Goal: Information Seeking & Learning: Learn about a topic

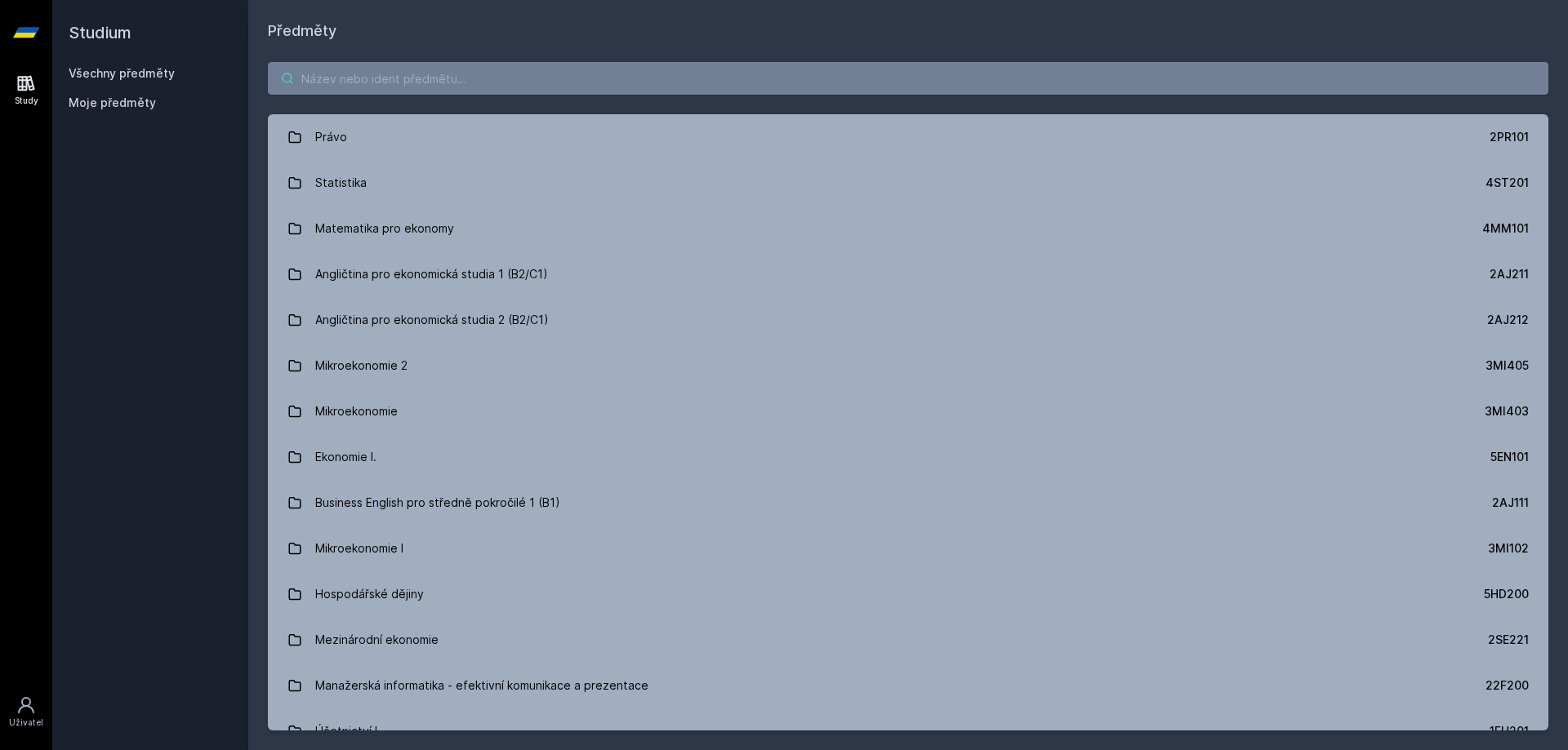
click at [334, 74] on div "Právo 2PR101 Statistika 4ST201 Matematika pro ekonomy 4MM101 Angličtina pro eko…" at bounding box center [908, 396] width 1320 height 708
click at [341, 99] on div "Právo 2PR101 Statistika 4ST201 Matematika pro ekonomy 4MM101 Angličtina pro eko…" at bounding box center [908, 396] width 1320 height 708
click at [332, 76] on input "search" at bounding box center [909, 78] width 1281 height 33
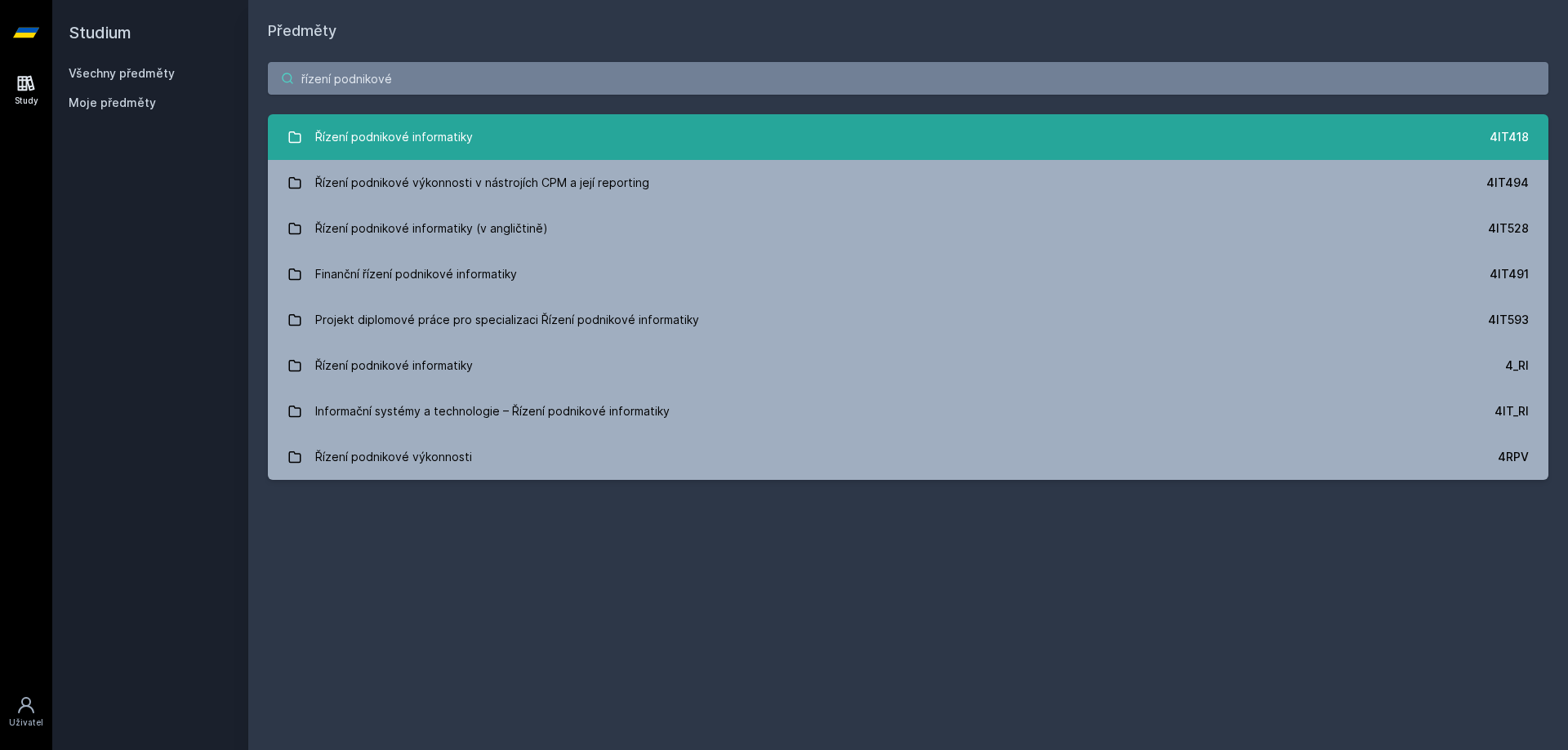
type input "řízení podnikové"
click at [471, 135] on link "Řízení podnikové informatiky 4IT418" at bounding box center [909, 137] width 1281 height 46
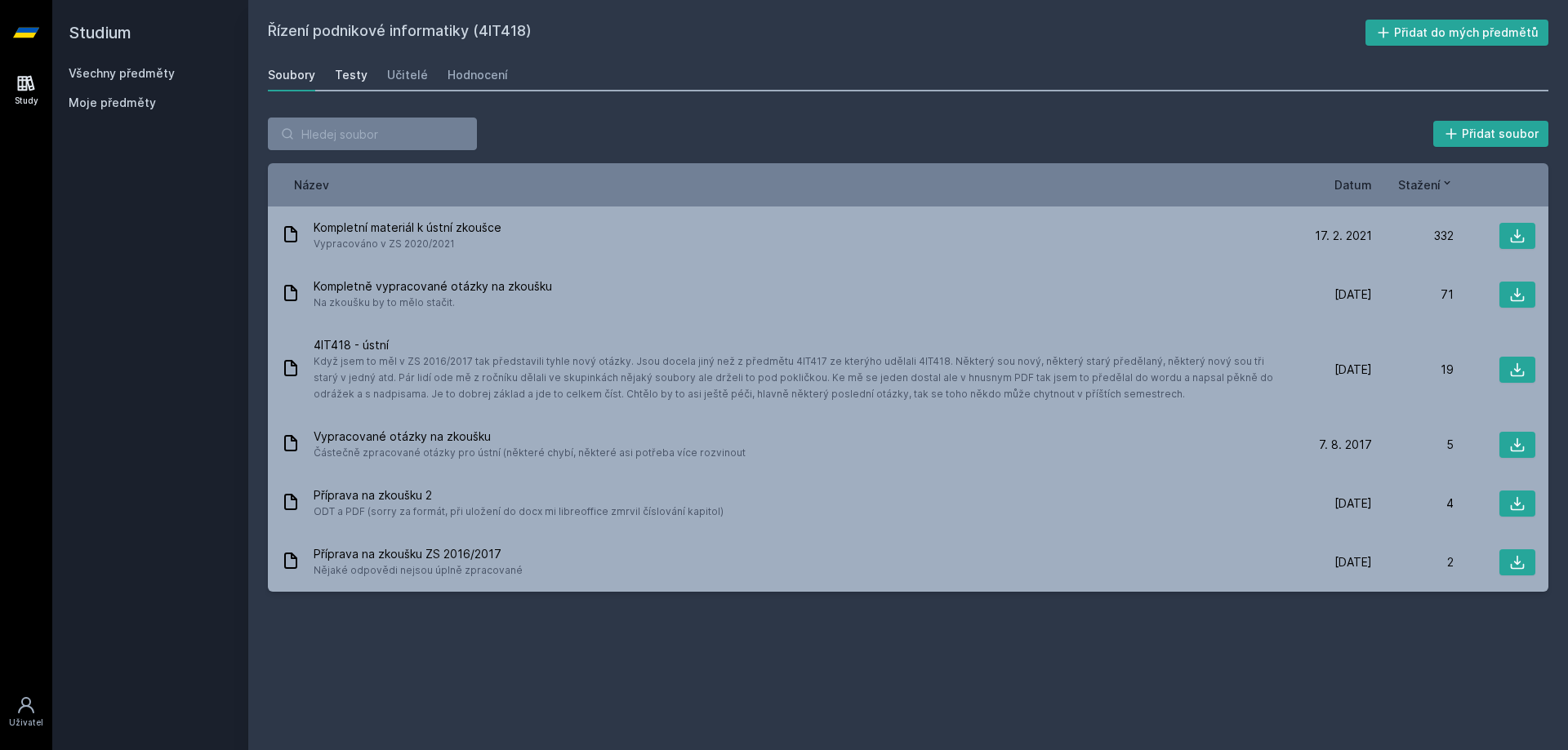
click at [359, 78] on div "Testy" at bounding box center [352, 75] width 33 height 16
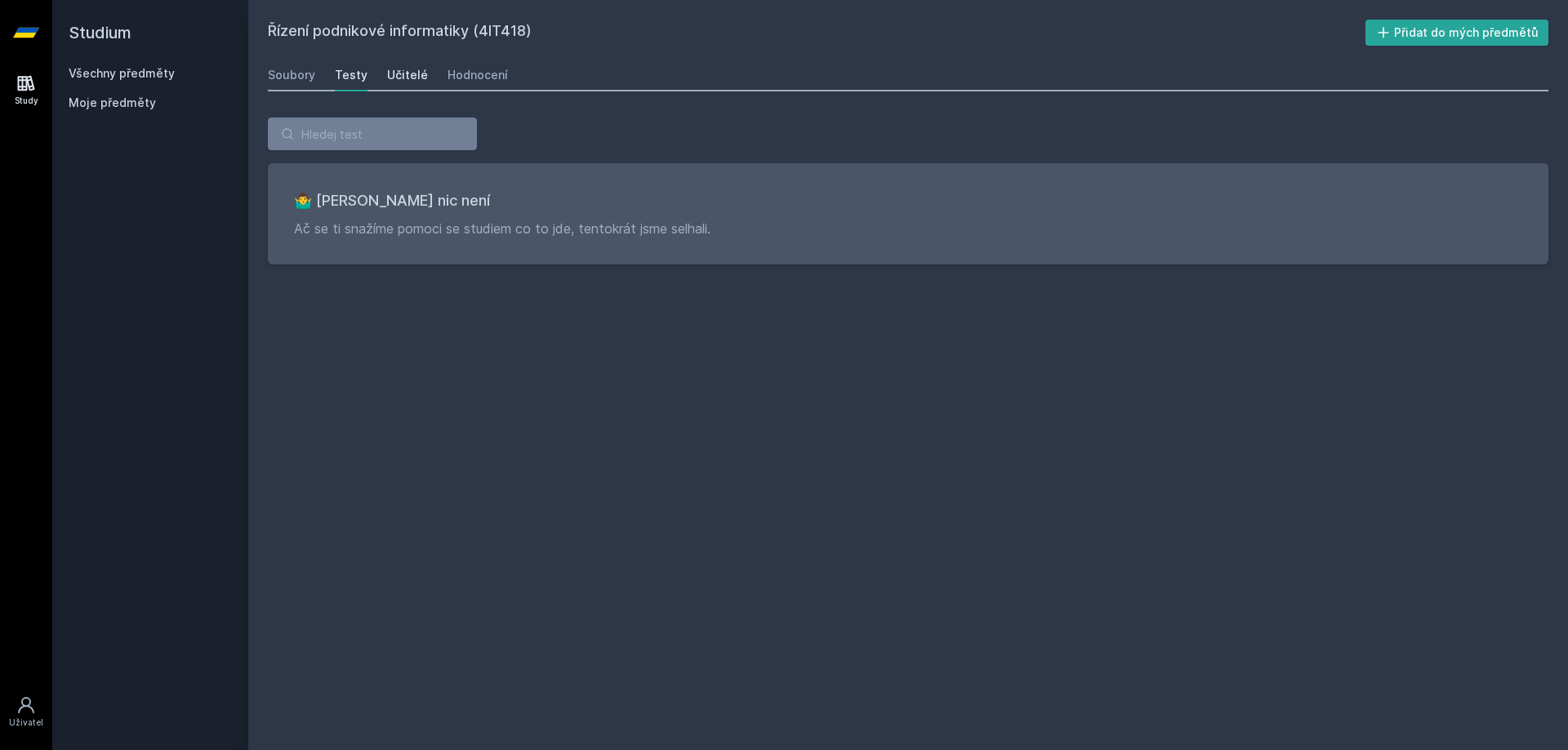
click at [414, 80] on div "Učitelé" at bounding box center [407, 75] width 41 height 16
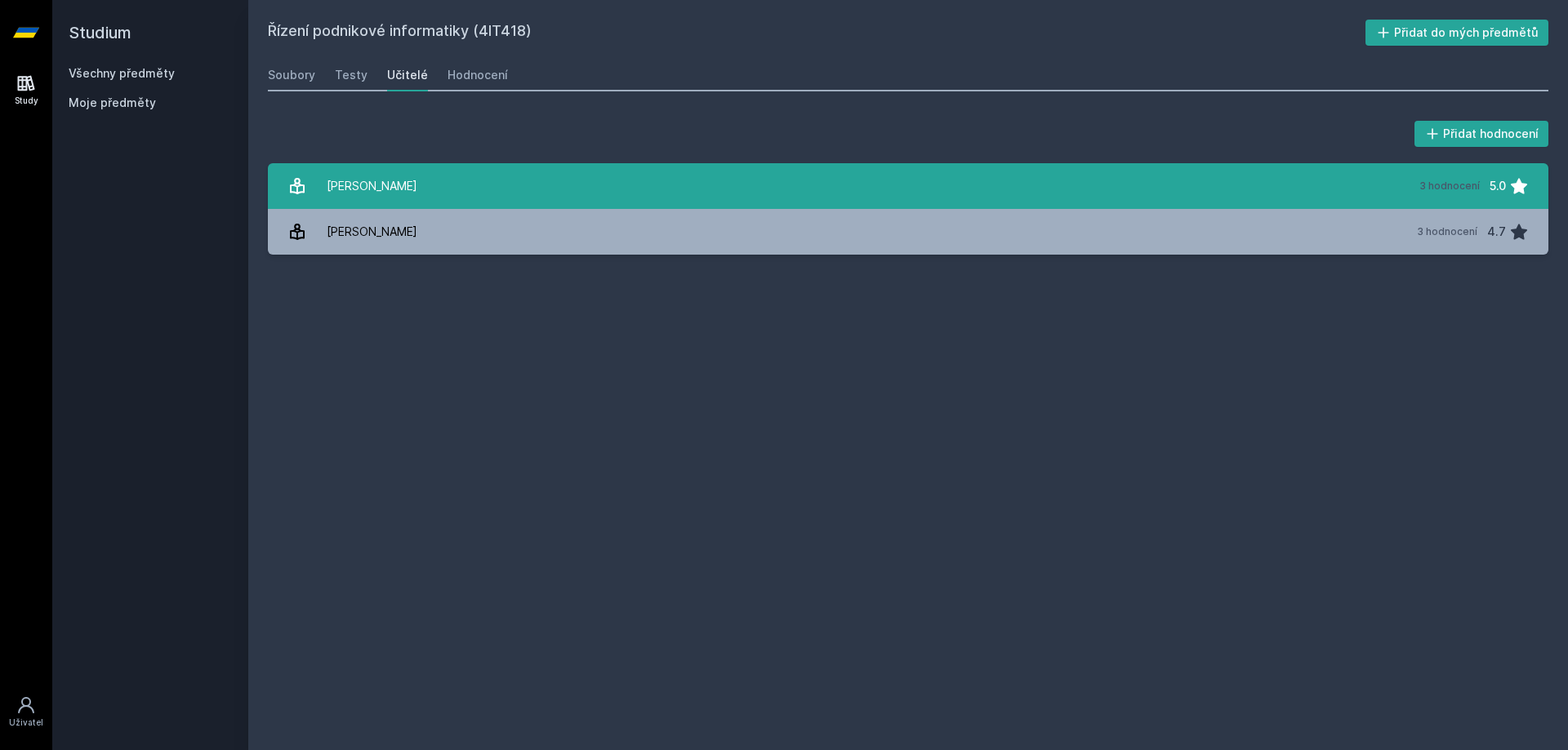
click at [389, 190] on div "[PERSON_NAME]" at bounding box center [371, 186] width 90 height 33
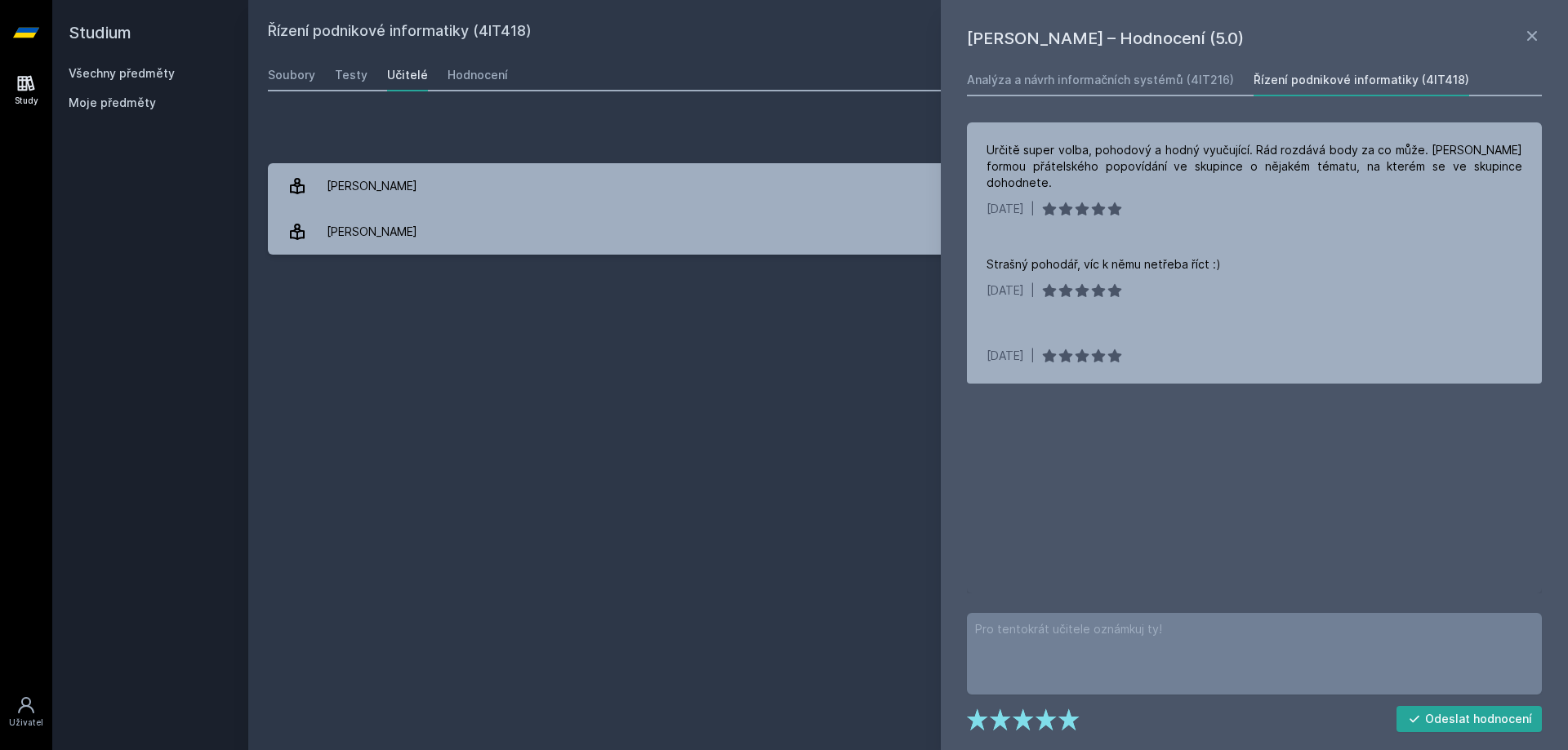
click at [805, 285] on div "Řízení podnikové informatiky (4IT418) Přidat do mých předmětů [GEOGRAPHIC_DATA]…" at bounding box center [909, 375] width 1281 height 710
click at [1528, 40] on icon at bounding box center [1532, 35] width 20 height 20
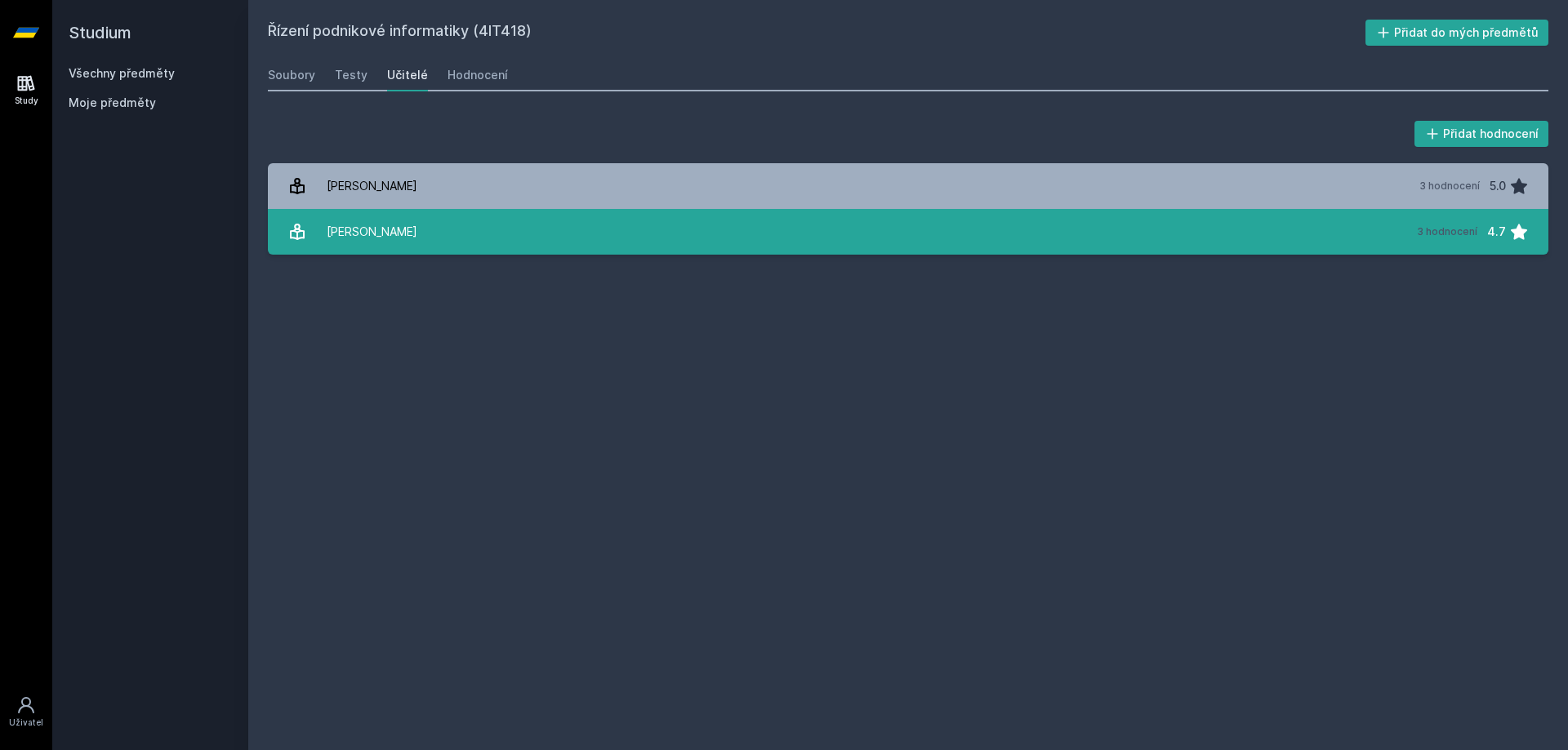
click at [396, 237] on div "[PERSON_NAME]" at bounding box center [371, 232] width 90 height 33
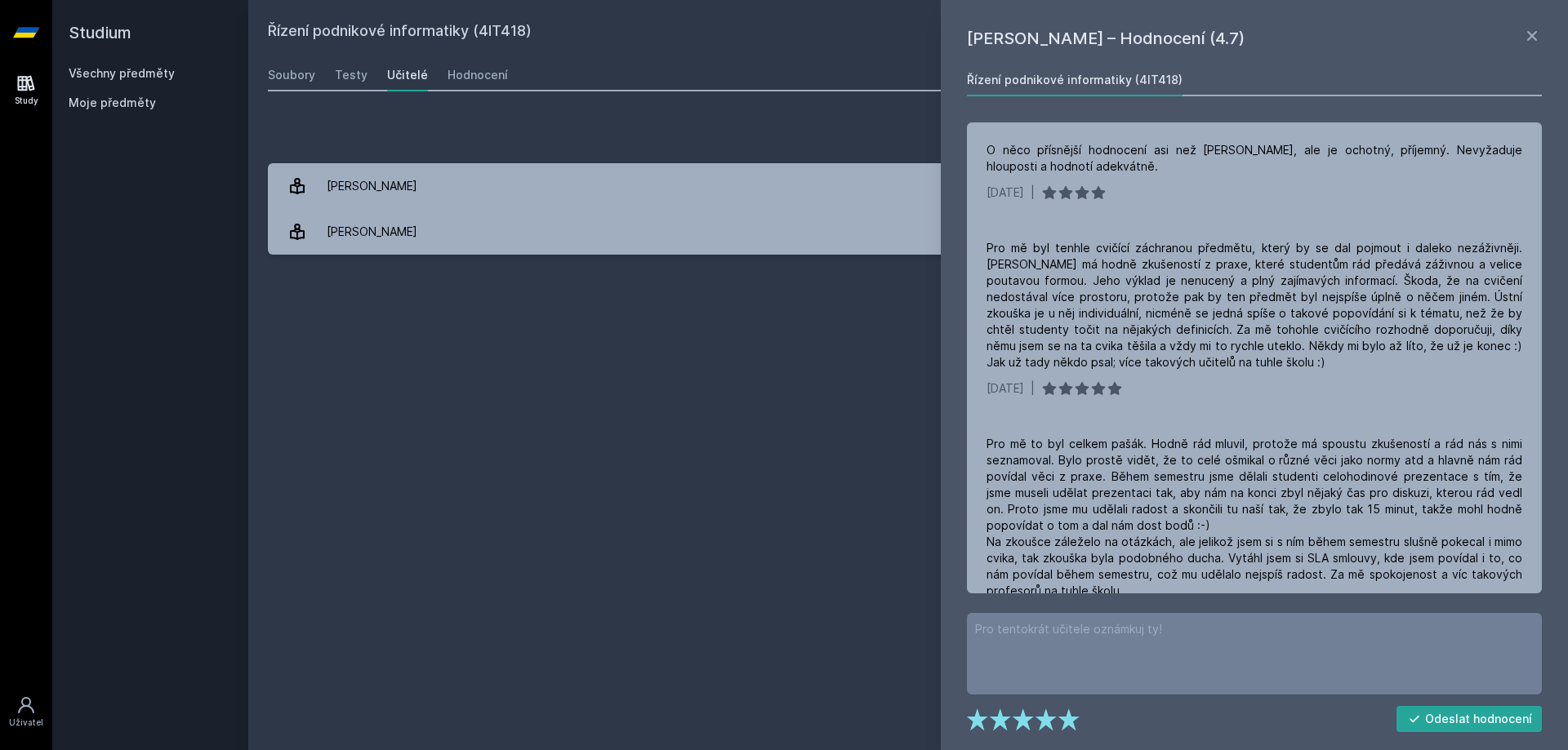
click at [1532, 25] on div "[PERSON_NAME] – Hodnocení (4.7) Řízení podnikové informatiky (4IT418) O něco př…" at bounding box center [1254, 375] width 628 height 750
click at [1534, 39] on icon at bounding box center [1532, 35] width 9 height 9
